Goal: Task Accomplishment & Management: Complete application form

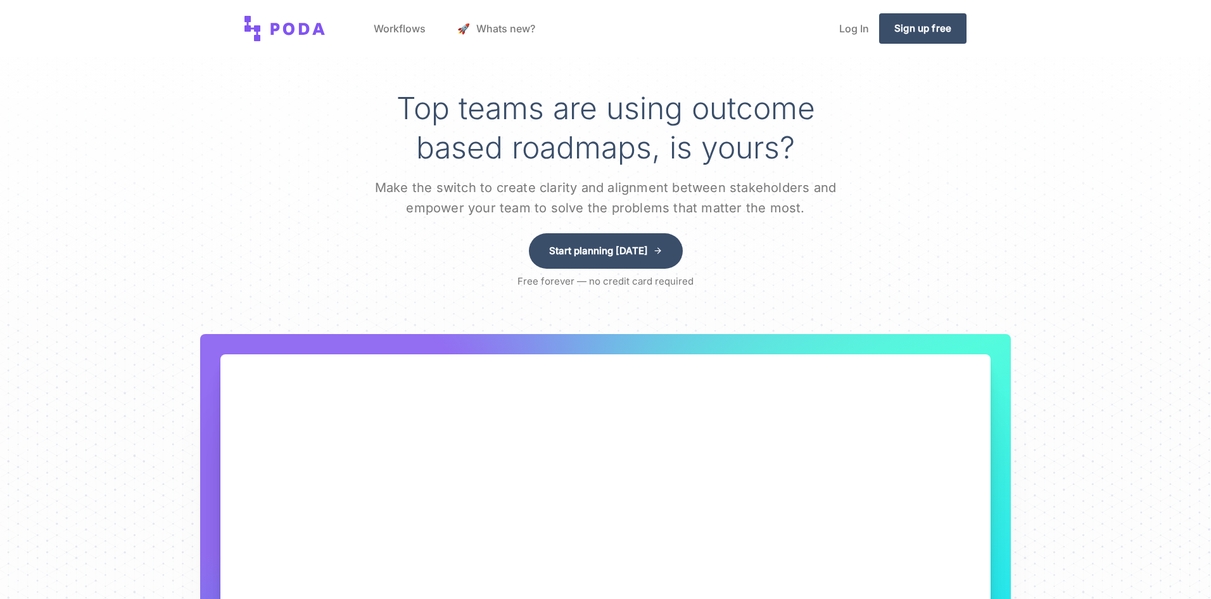
click at [392, 27] on link "Workflows" at bounding box center [400, 28] width 72 height 48
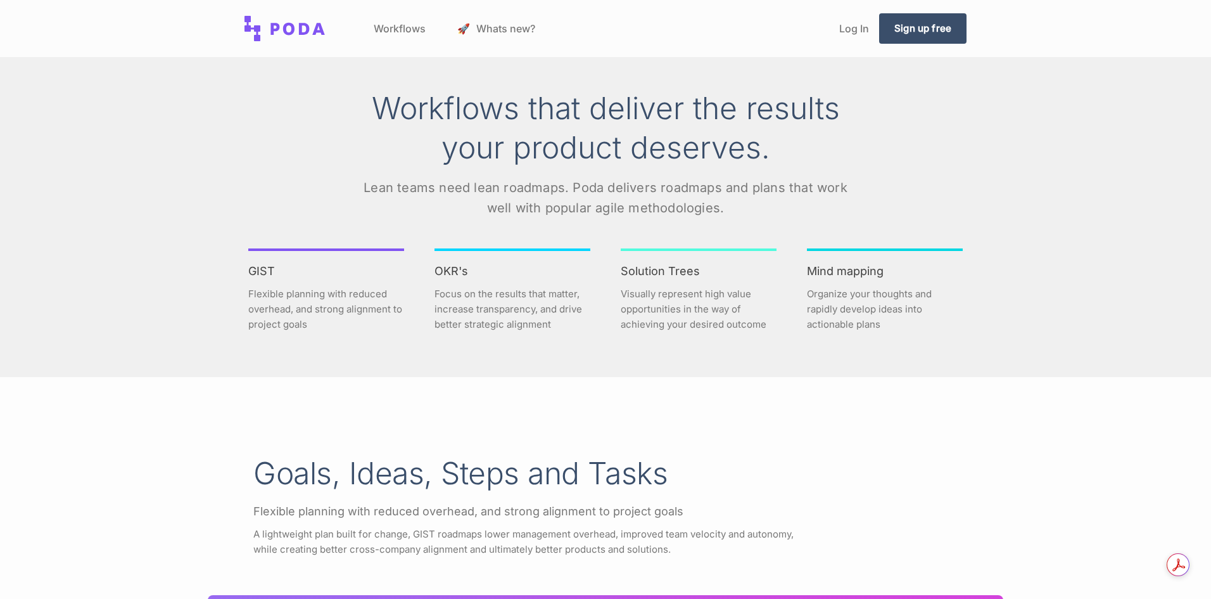
click at [526, 21] on link "🚀 Whats new?" at bounding box center [496, 28] width 98 height 48
click at [892, 24] on link "Sign up free" at bounding box center [922, 28] width 87 height 30
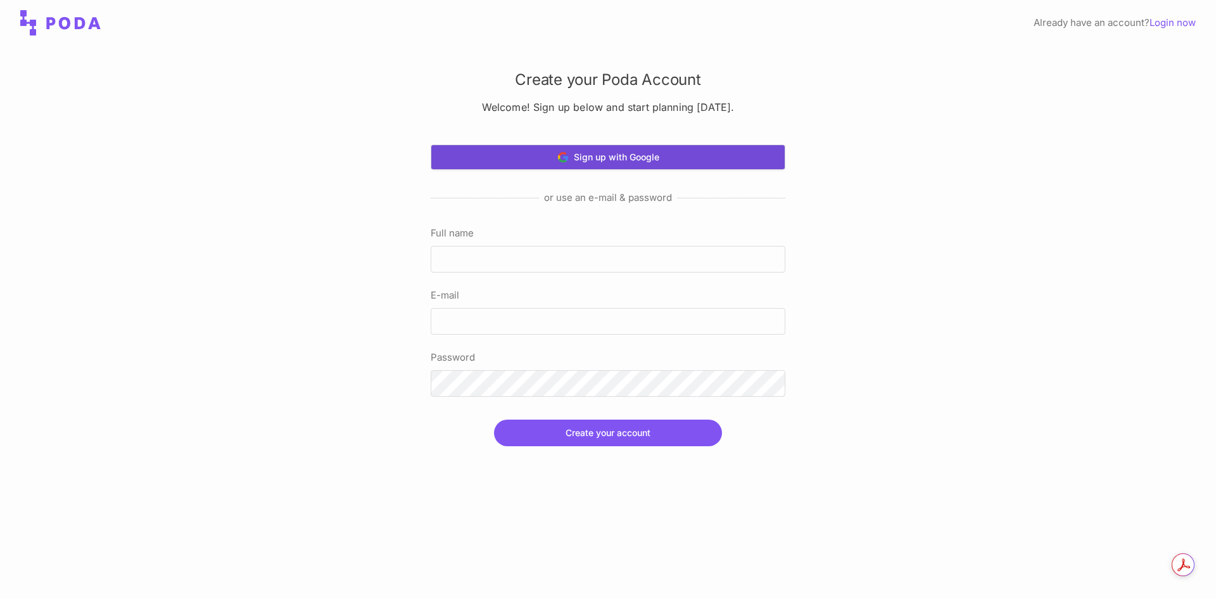
click at [635, 155] on button "Sign up with Google" at bounding box center [608, 156] width 355 height 25
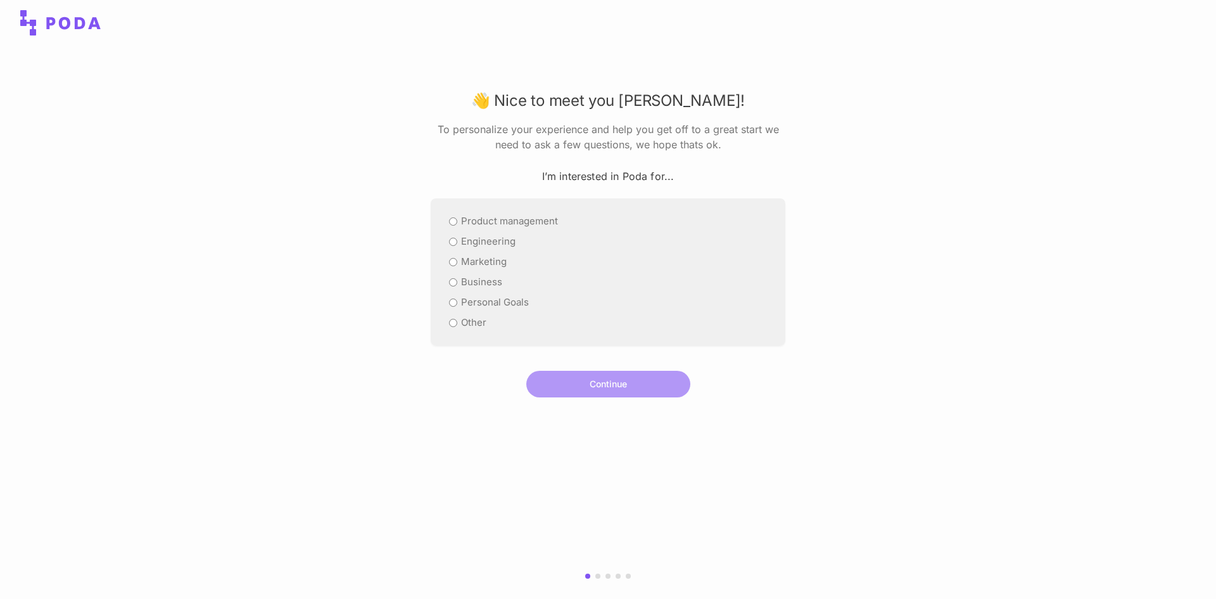
click at [448, 220] on div "Product management" at bounding box center [608, 220] width 324 height 15
click at [454, 223] on input "Product management" at bounding box center [453, 221] width 8 height 8
radio input "true"
click at [581, 379] on button "Continue" at bounding box center [608, 384] width 164 height 27
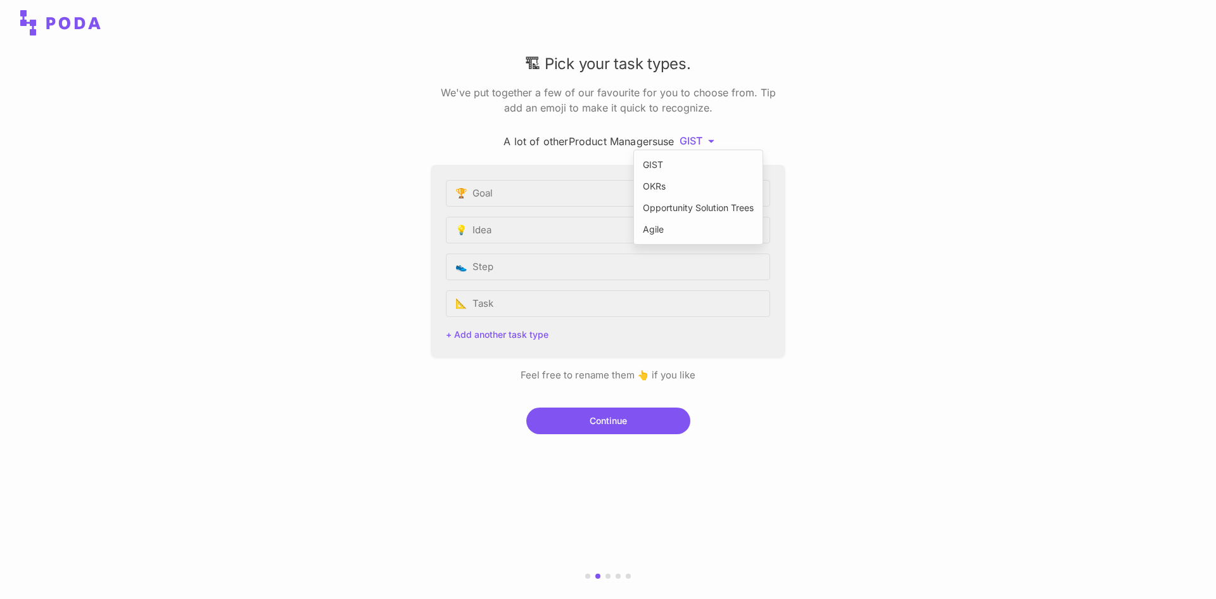
click at [711, 140] on html "🏗 Pick your task types. We've put together a few of our favourite for you to ch…" at bounding box center [608, 299] width 1216 height 599
click at [654, 229] on div "Agile" at bounding box center [698, 229] width 118 height 19
click at [701, 140] on html "🏗 Pick your task types. We've put together a few of our favourite for you to ch…" at bounding box center [608, 299] width 1216 height 599
click at [686, 181] on div "OKRs" at bounding box center [698, 186] width 118 height 19
click at [718, 143] on html "🏗 Pick your task types. We've put together a few of our favourite for you to ch…" at bounding box center [608, 299] width 1216 height 599
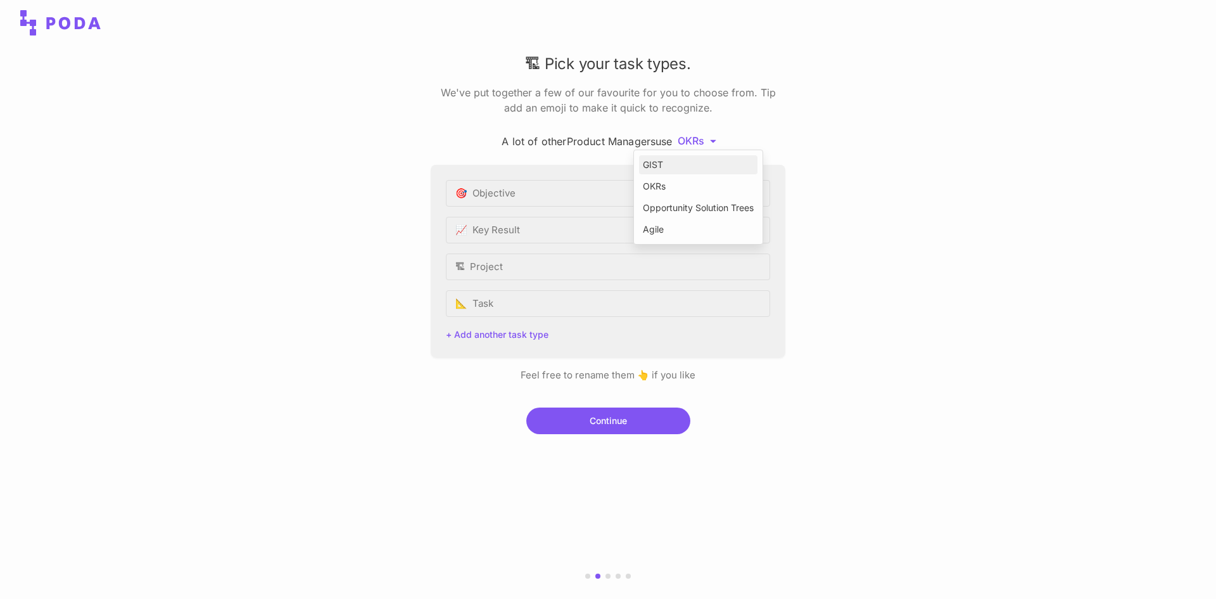
click at [695, 164] on div "GIST" at bounding box center [698, 164] width 118 height 19
click at [711, 144] on html "🏗 Pick your task types. We've put together a few of our favourite for you to ch…" at bounding box center [608, 299] width 1216 height 599
click at [667, 205] on div "Opportunity Solution Trees" at bounding box center [698, 207] width 118 height 19
click at [756, 143] on html "🏗 Pick your task types. We've put together a few of our favourite for you to ch…" at bounding box center [608, 299] width 1216 height 599
click at [673, 227] on div "Agile" at bounding box center [698, 229] width 118 height 19
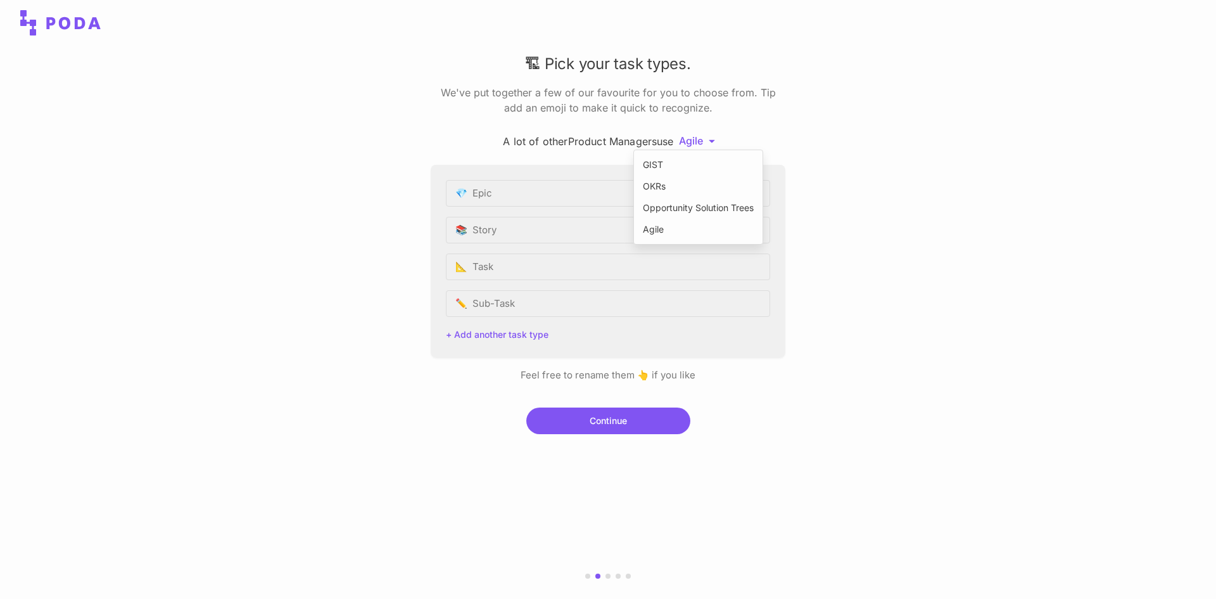
click at [717, 139] on html "🏗 Pick your task types. We've put together a few of our favourite for you to ch…" at bounding box center [608, 299] width 1216 height 599
click at [683, 182] on div "OKRs" at bounding box center [698, 186] width 118 height 19
click at [705, 138] on html "🏗 Pick your task types. We've put together a few of our favourite for you to ch…" at bounding box center [608, 299] width 1216 height 599
click at [692, 160] on div "GIST" at bounding box center [698, 164] width 118 height 19
click at [708, 143] on html "🏗 Pick your task types. We've put together a few of our favourite for you to ch…" at bounding box center [608, 299] width 1216 height 599
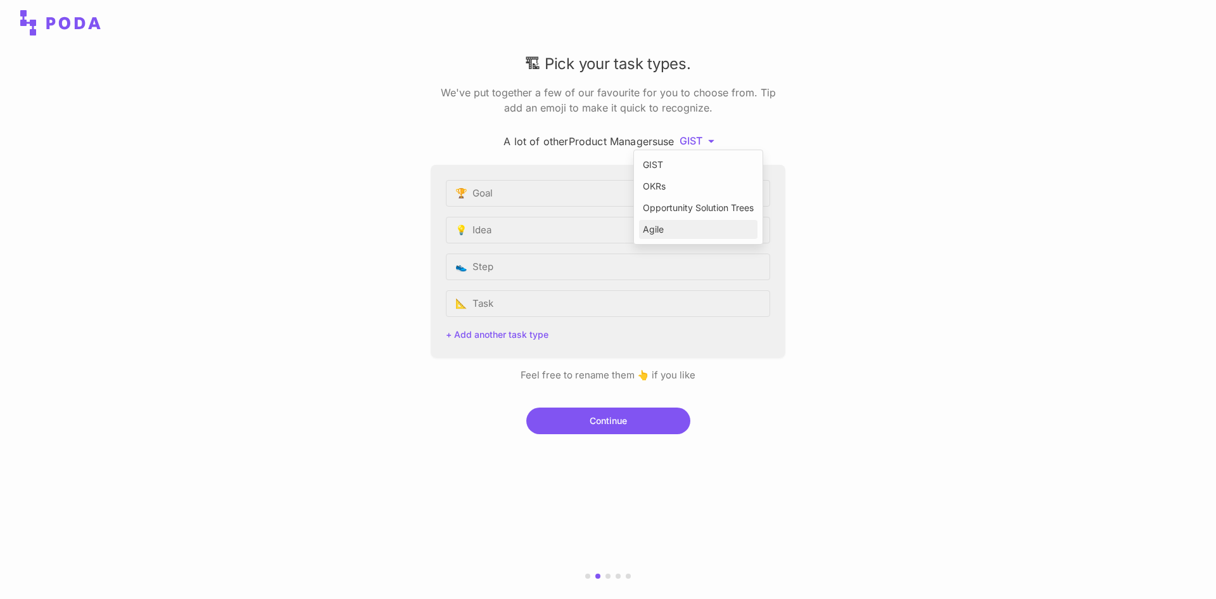
click at [666, 224] on div "Agile" at bounding box center [698, 229] width 118 height 19
click at [691, 155] on div "A lot of other Product Managers use Agile 💎 Epic 📚 Story 📐 Task ✏️ Sub-Task + A…" at bounding box center [608, 258] width 355 height 250
click at [701, 140] on html "🏗 Pick your task types. We've put together a few of our favourite for you to ch…" at bounding box center [608, 299] width 1216 height 599
click at [661, 158] on div "GIST" at bounding box center [698, 164] width 118 height 19
click at [628, 422] on button "Continue" at bounding box center [608, 420] width 164 height 27
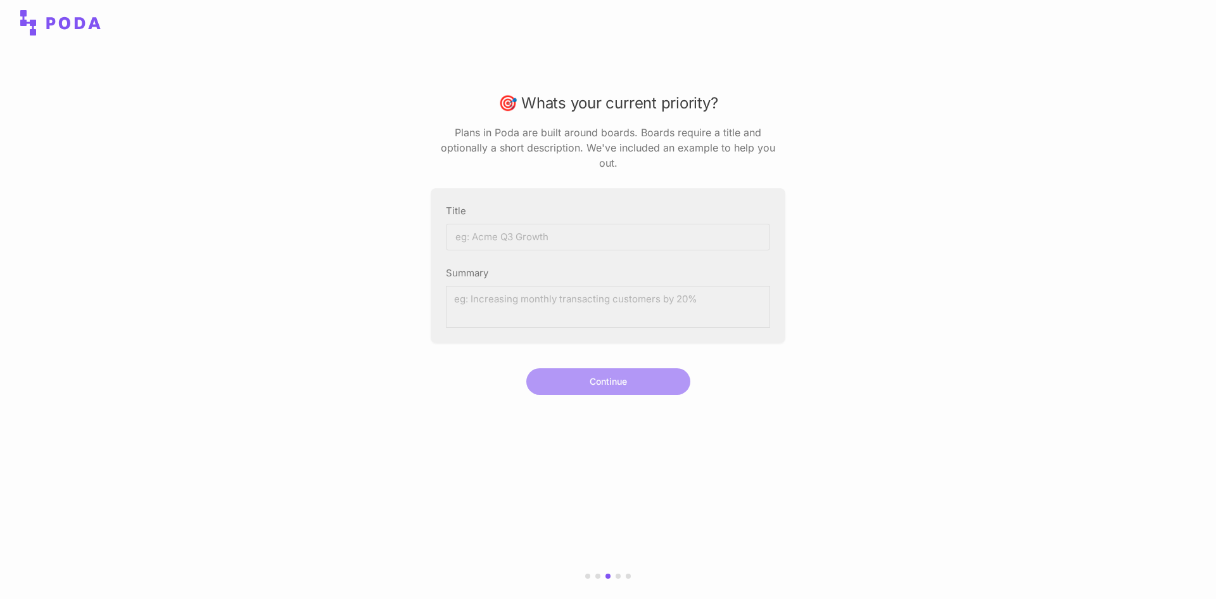
drag, startPoint x: 555, startPoint y: 226, endPoint x: 562, endPoint y: 230, distance: 8.5
click at [559, 229] on input "Title" at bounding box center [608, 237] width 324 height 27
type input "[PERSON_NAME]"
click at [592, 290] on textarea "Summary" at bounding box center [608, 307] width 324 height 42
type textarea "D"
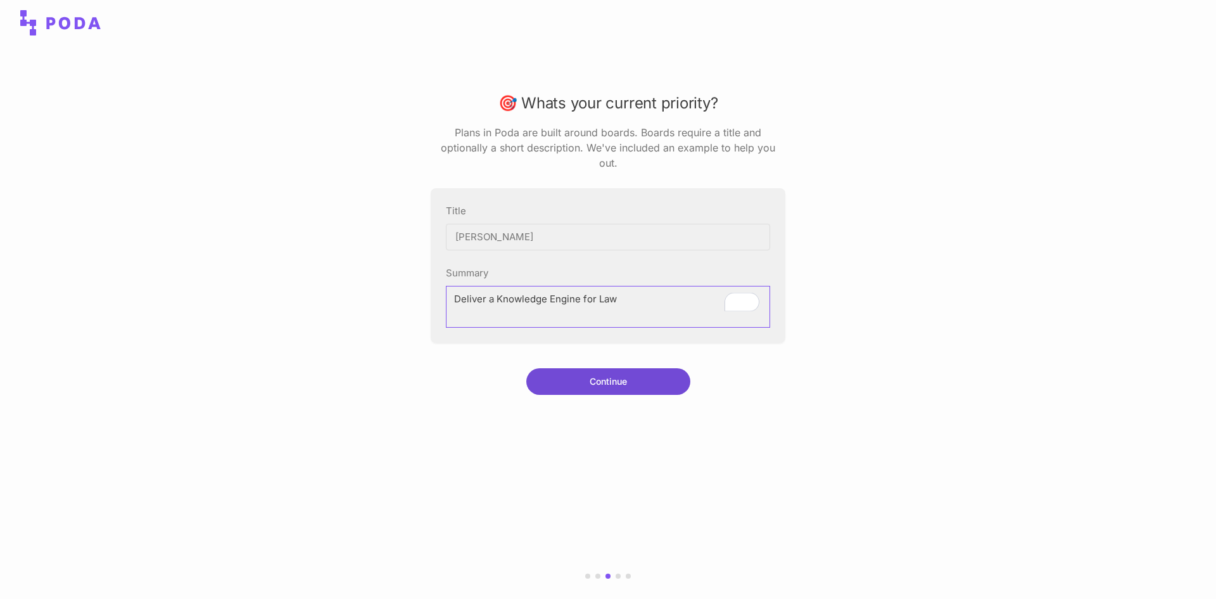
type textarea "Deliver a Knowledge Engine for Law"
click at [632, 372] on button "Continue" at bounding box center [608, 381] width 164 height 27
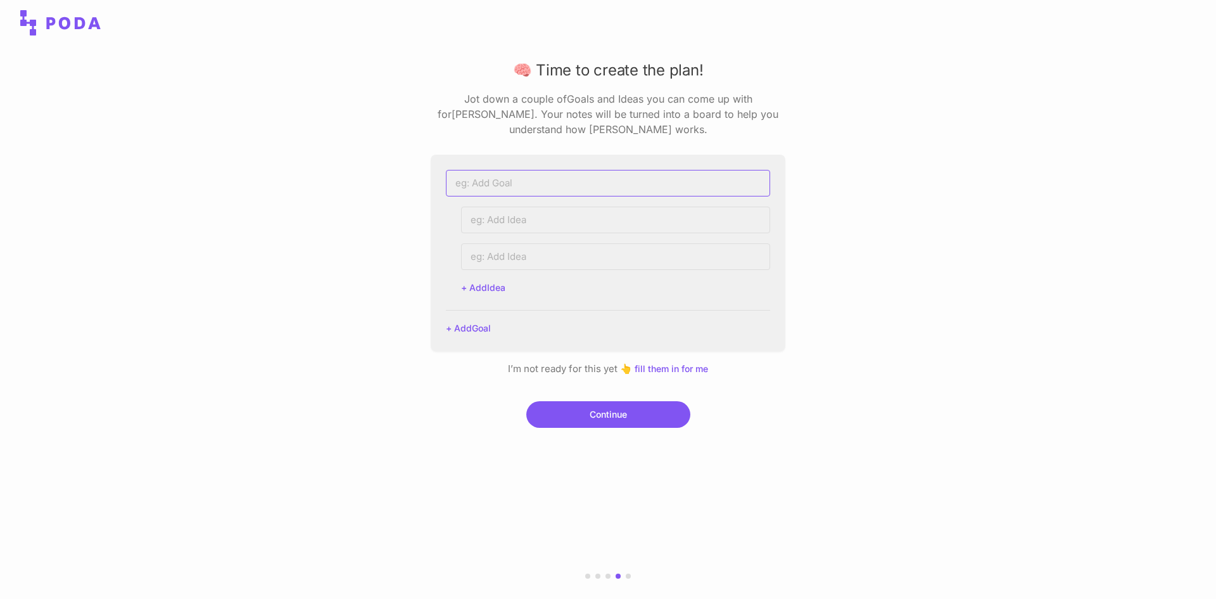
click at [516, 183] on input at bounding box center [608, 183] width 324 height 27
